Goal: Task Accomplishment & Management: Complete application form

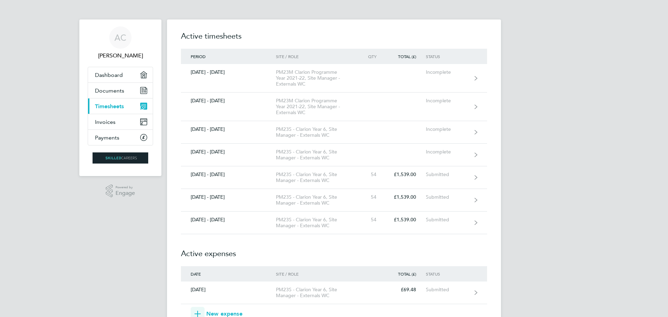
click at [226, 307] on button "New expense" at bounding box center [217, 314] width 52 height 14
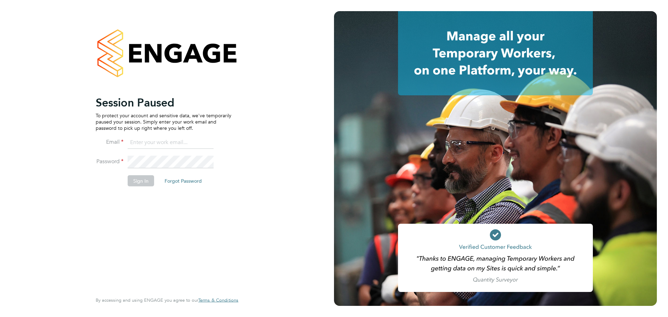
click at [167, 142] on input at bounding box center [171, 142] width 86 height 13
type input "[EMAIL_ADDRESS][DOMAIN_NAME]"
click at [145, 181] on button "Sign In" at bounding box center [141, 180] width 26 height 11
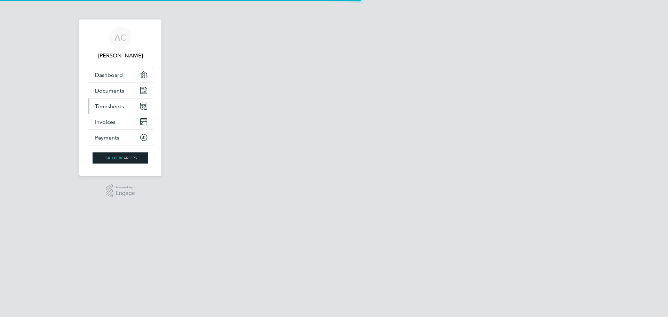
click at [115, 106] on span "Timesheets" at bounding box center [109, 106] width 29 height 7
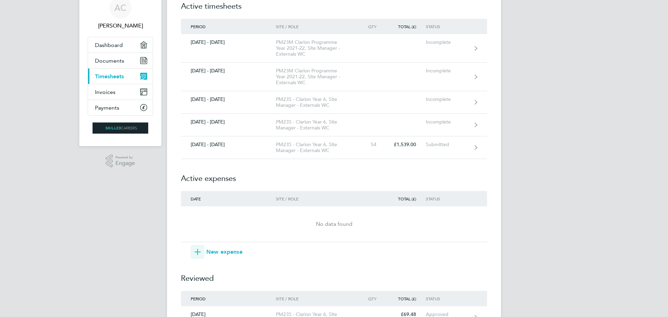
scroll to position [104, 0]
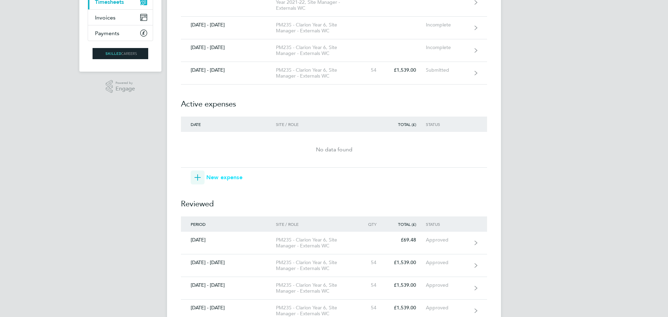
click at [234, 180] on span "New expense" at bounding box center [224, 177] width 36 height 8
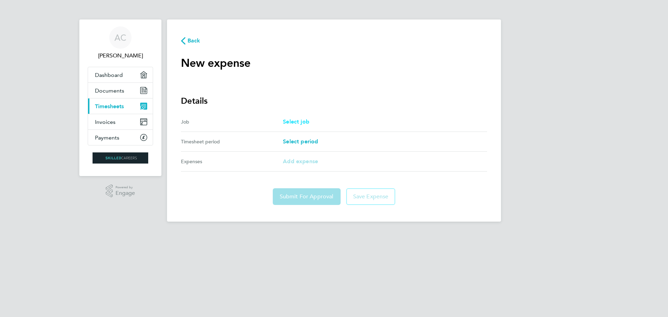
click at [295, 122] on span "Select job" at bounding box center [296, 121] width 26 height 7
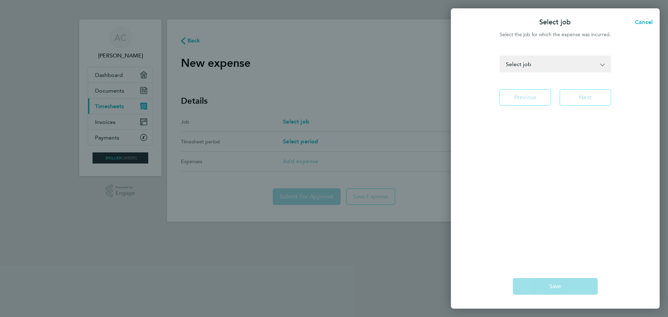
click at [547, 70] on select "PM23M Clarion Programme Year 2021-22 - Site Manager - Externals WC PM23M Clario…" at bounding box center [552, 63] width 102 height 15
select select "259611"
click at [501, 56] on select "PM23M Clarion Programme Year 2021-22 - Site Manager - Externals WC PM23M Clario…" at bounding box center [552, 63] width 102 height 15
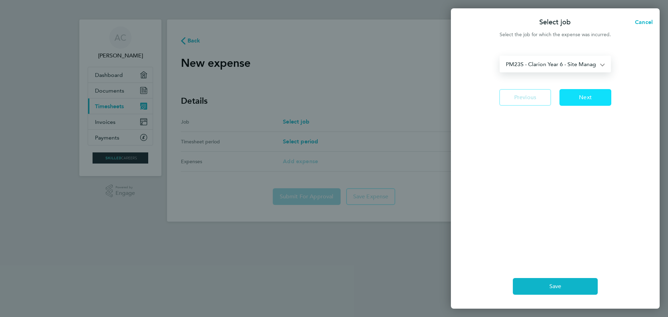
click at [581, 100] on span "Next" at bounding box center [585, 97] width 13 height 7
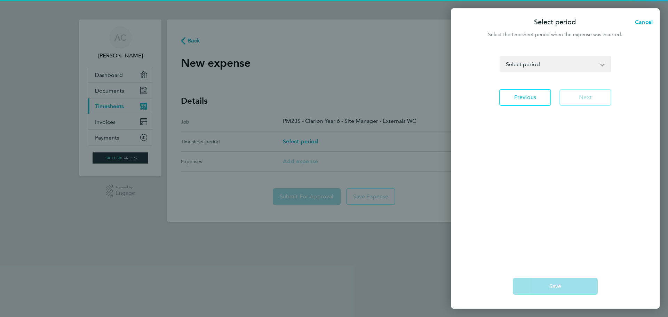
click at [548, 70] on select "30 Nov - 06 Dec 2024 07 - 13 Dec 2024 14 - 20 Dec 2024 21 - 27 Dec 2024 28 Dec …" at bounding box center [552, 63] width 102 height 15
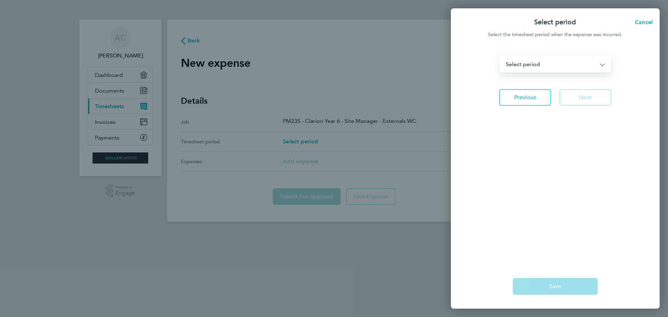
click at [520, 66] on select "30 Nov - 06 Dec 2024 07 - 13 Dec 2024 14 - 20 Dec 2024 21 - 27 Dec 2024 28 Dec …" at bounding box center [552, 63] width 102 height 15
select select "37: Object"
click at [501, 56] on select "30 Nov - 06 Dec 2024 07 - 13 Dec 2024 14 - 20 Dec 2024 21 - 27 Dec 2024 28 Dec …" at bounding box center [552, 63] width 102 height 15
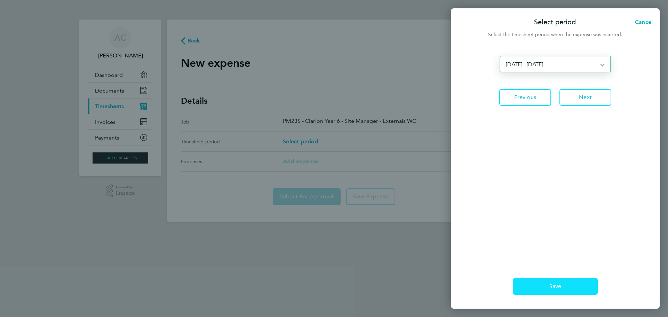
click at [567, 287] on button "Save" at bounding box center [555, 286] width 85 height 17
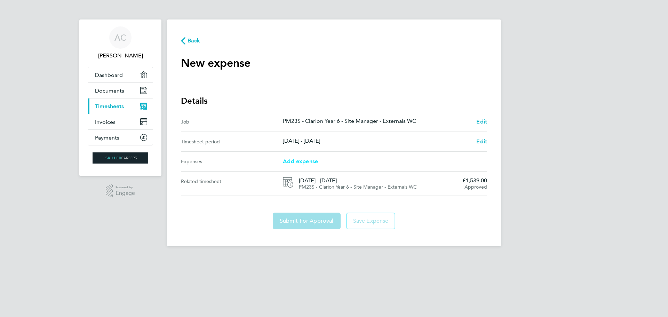
click at [304, 164] on span "Add expense" at bounding box center [300, 161] width 35 height 7
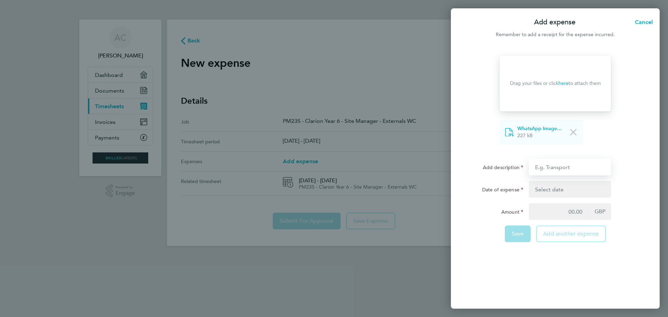
click at [562, 168] on input "Add description" at bounding box center [570, 167] width 82 height 17
type input "transport"
click at [553, 188] on button "button" at bounding box center [570, 189] width 82 height 17
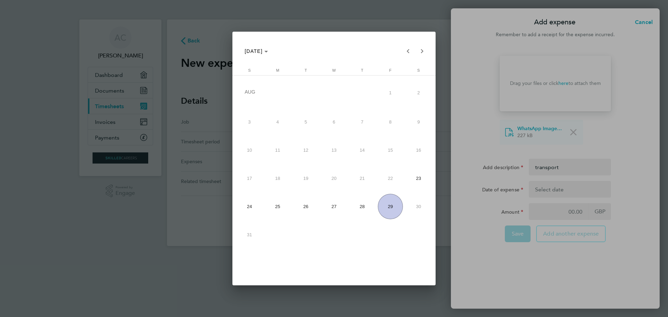
click at [251, 212] on span "24" at bounding box center [249, 206] width 25 height 25
type input "24 Aug 25"
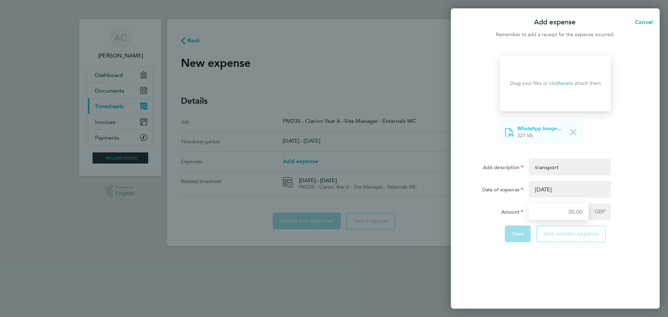
drag, startPoint x: 572, startPoint y: 212, endPoint x: 583, endPoint y: 224, distance: 15.8
click at [572, 212] on input "Amount" at bounding box center [559, 211] width 60 height 17
type input "86"
click at [522, 236] on span "Save" at bounding box center [518, 233] width 12 height 7
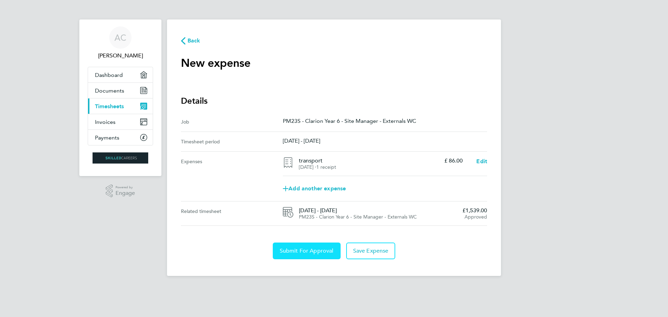
click at [297, 248] on span "Submit For Approval" at bounding box center [307, 251] width 54 height 7
